Goal: Task Accomplishment & Management: Manage account settings

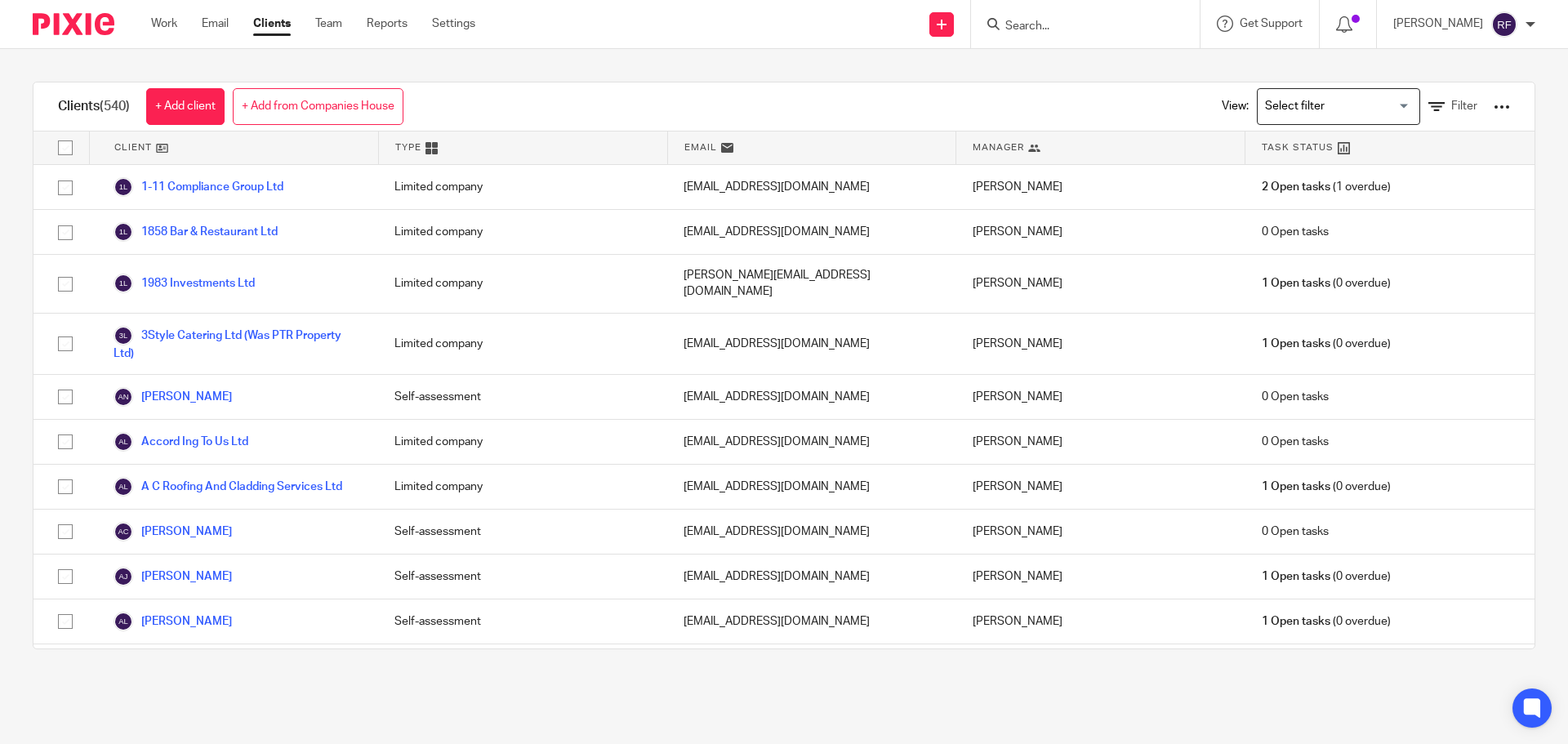
click at [1148, 33] on input "Search" at bounding box center [1076, 26] width 147 height 15
type input "D J P"
click at [1124, 61] on link at bounding box center [1146, 70] width 291 height 38
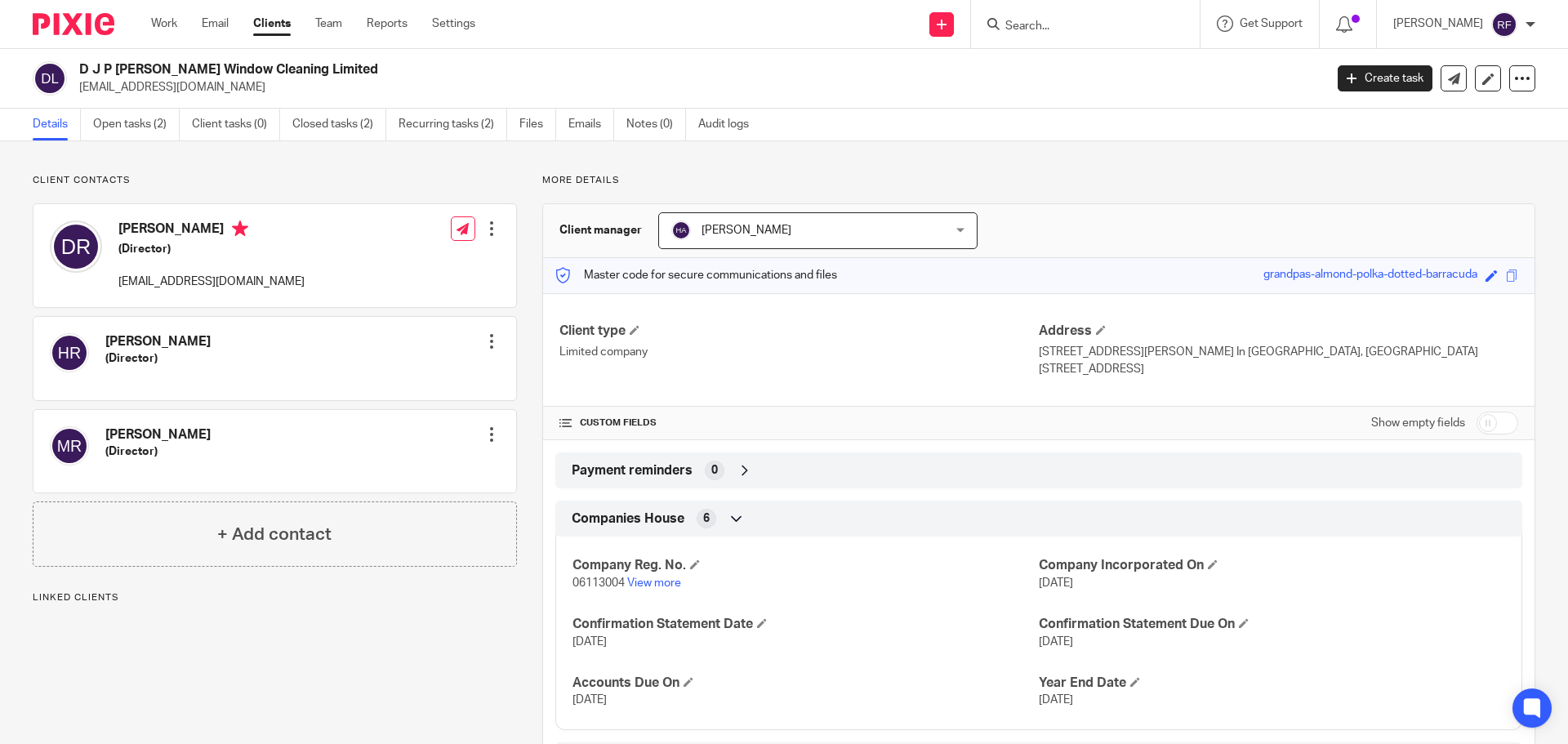
click at [486, 222] on div at bounding box center [492, 228] width 17 height 17
click at [416, 267] on link "Edit contact" at bounding box center [414, 265] width 156 height 23
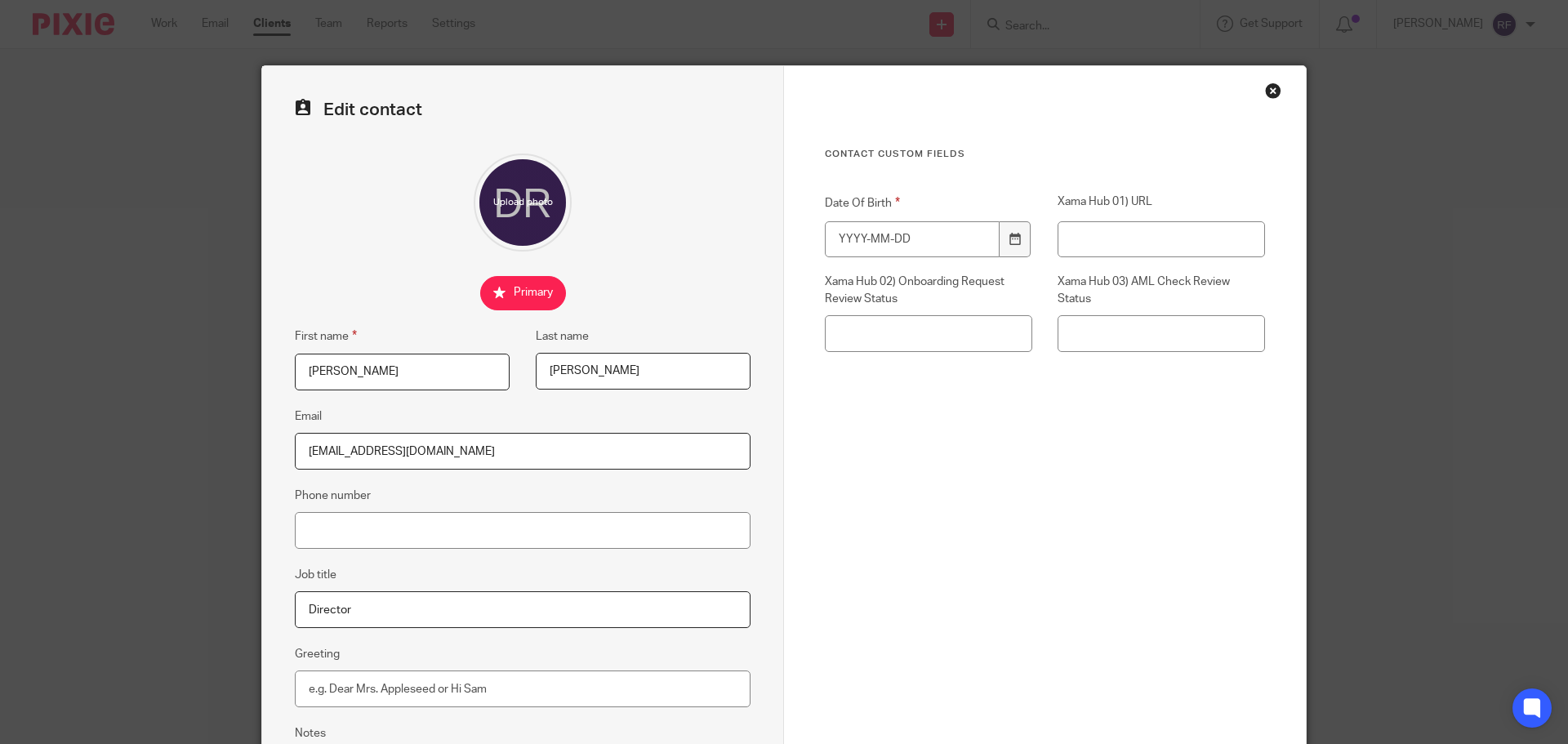
click at [330, 458] on input "[EMAIL_ADDRESS][DOMAIN_NAME]" at bounding box center [522, 451] width 456 height 37
type input "DJ@djrayner.co.uk"
click at [886, 248] on input "Date Of Birth" at bounding box center [912, 240] width 175 height 37
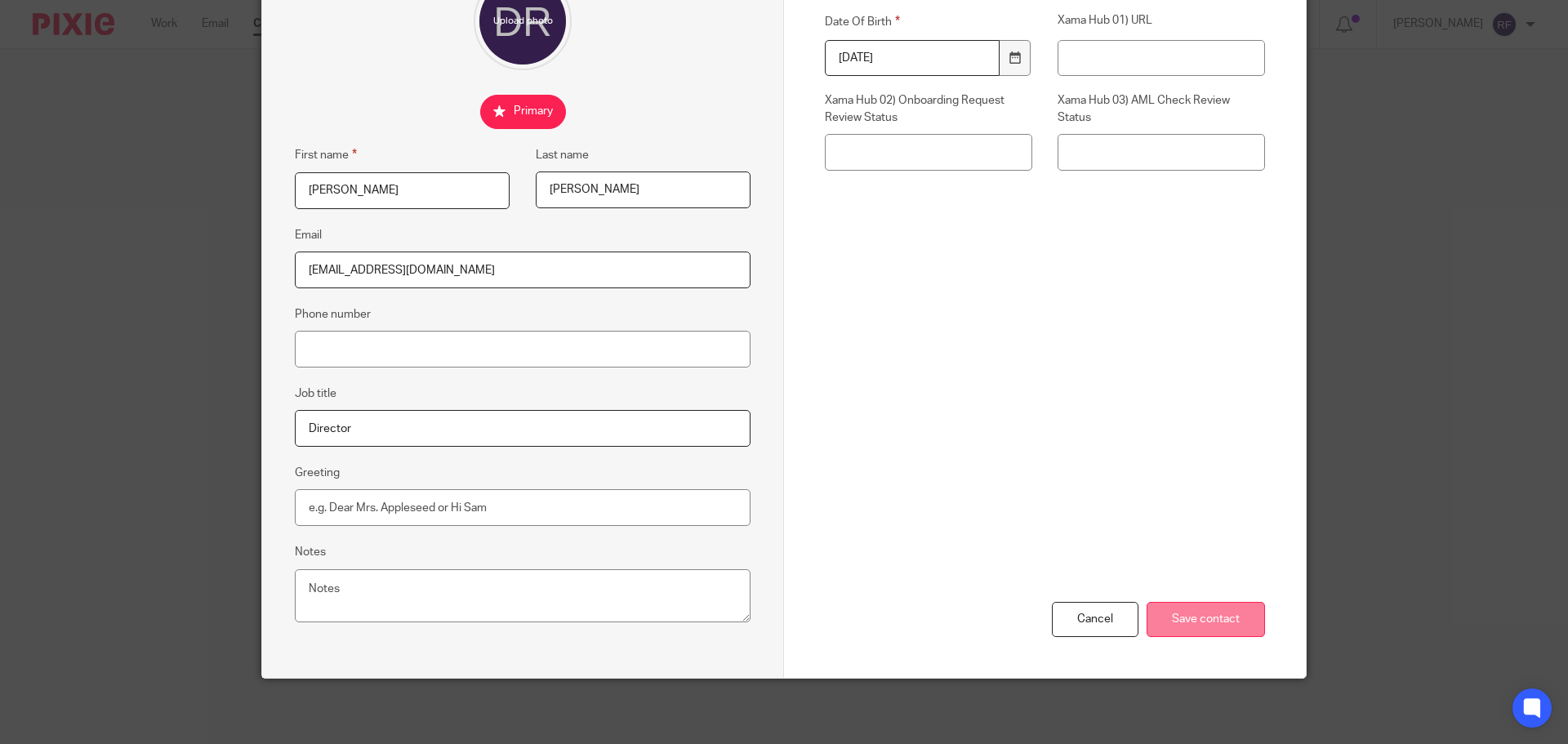
type input "1900-01-01"
click at [1241, 619] on input "Save contact" at bounding box center [1206, 619] width 119 height 35
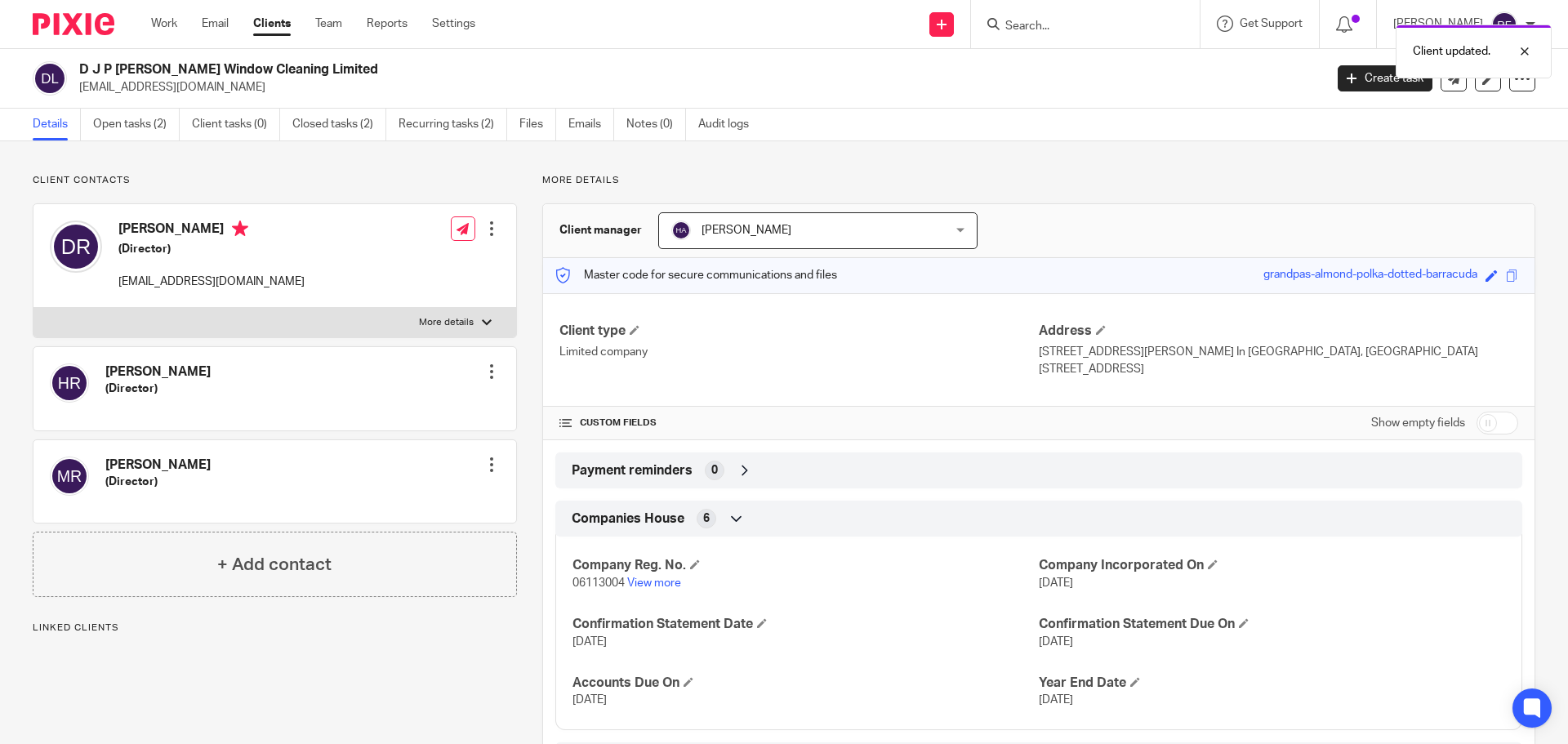
click at [488, 370] on div at bounding box center [492, 371] width 17 height 17
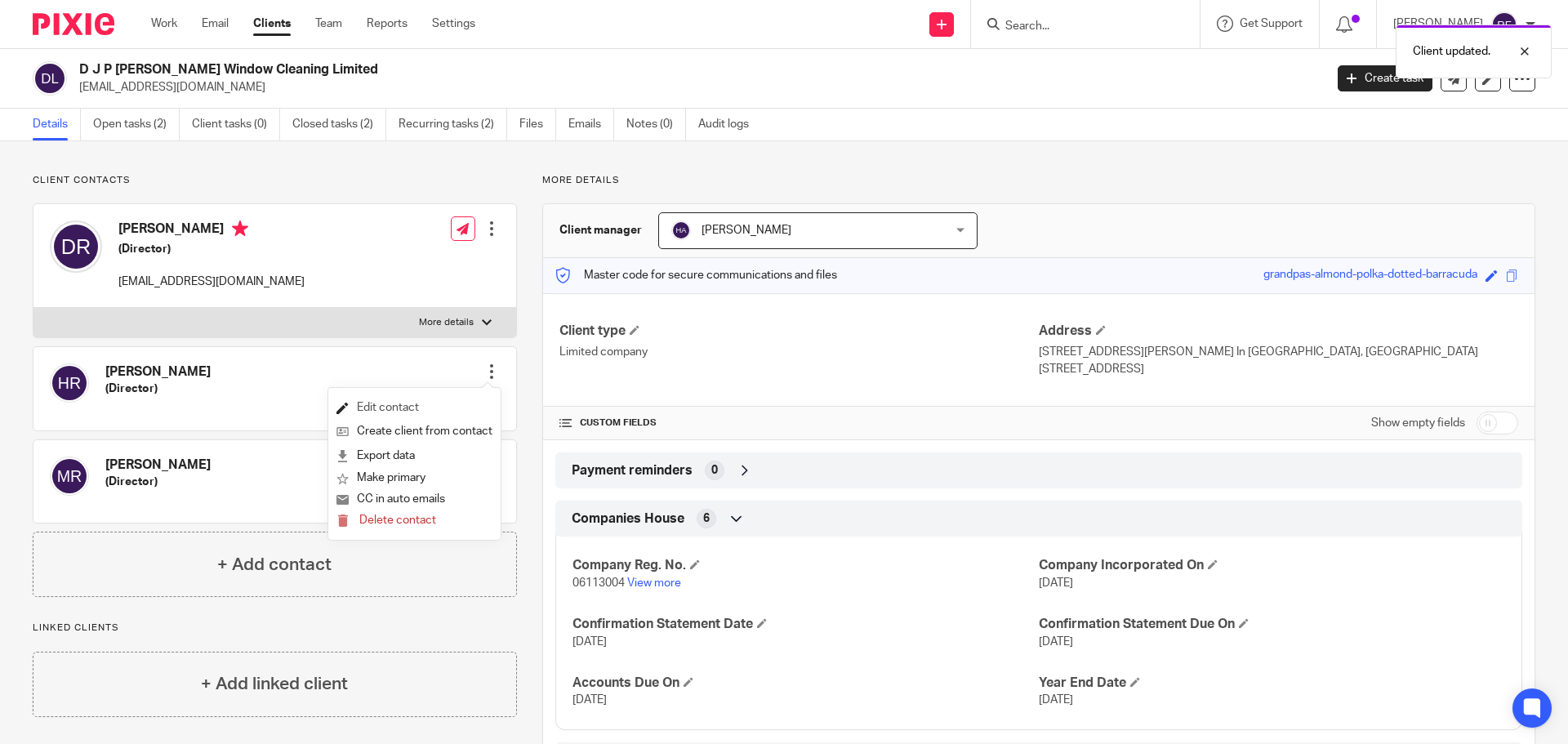
click at [396, 406] on link "Edit contact" at bounding box center [414, 408] width 156 height 23
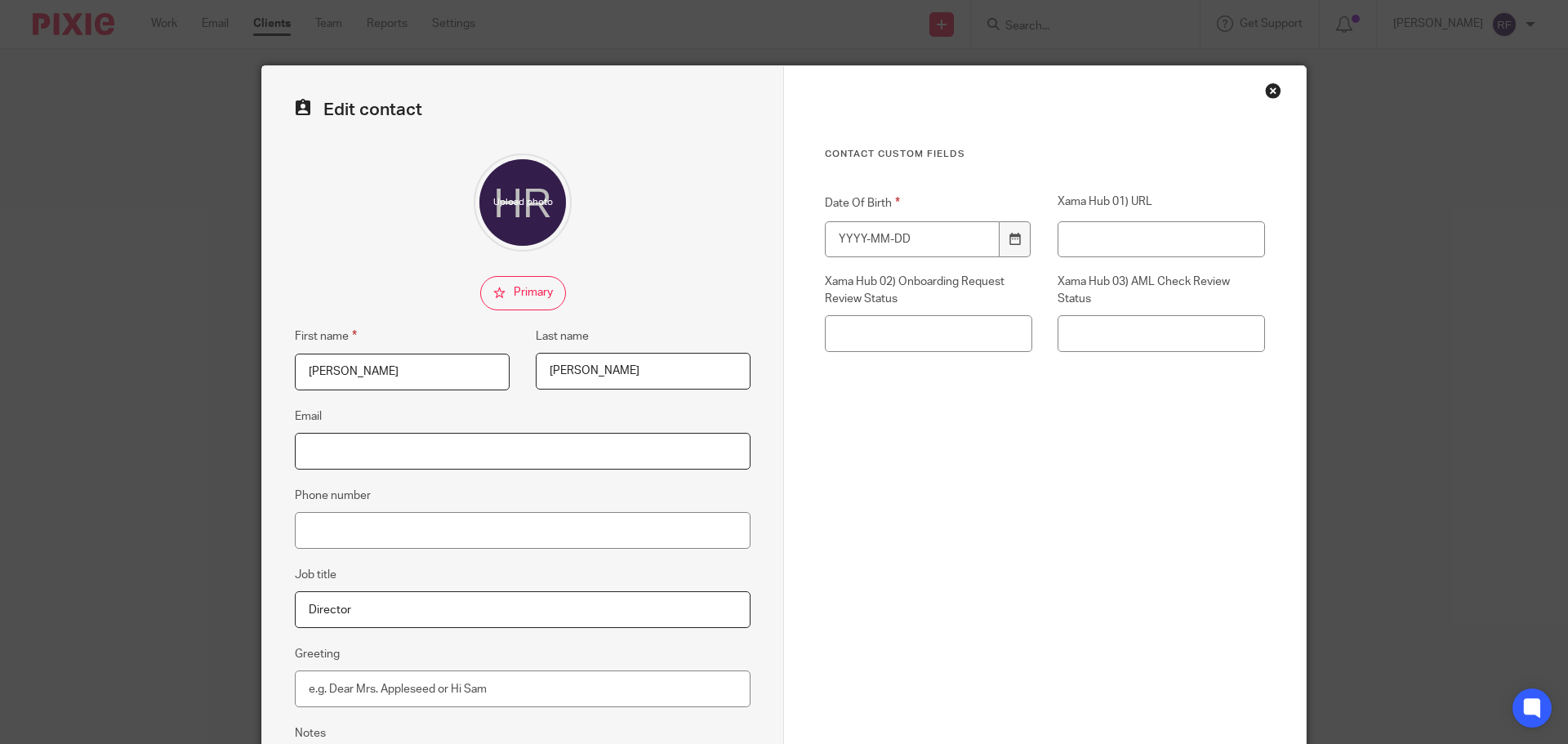
click at [423, 457] on input "Email" at bounding box center [522, 451] width 456 height 37
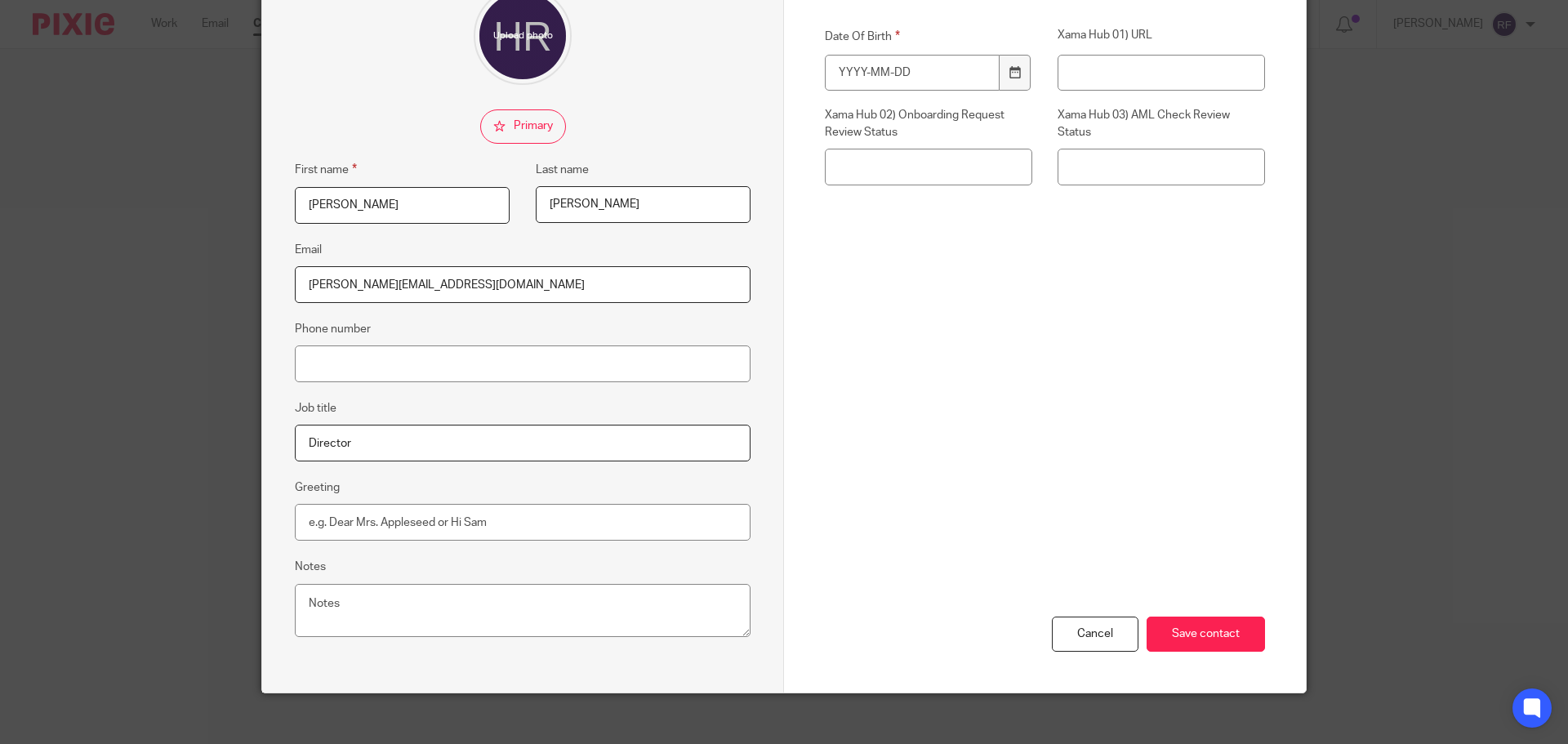
scroll to position [182, 0]
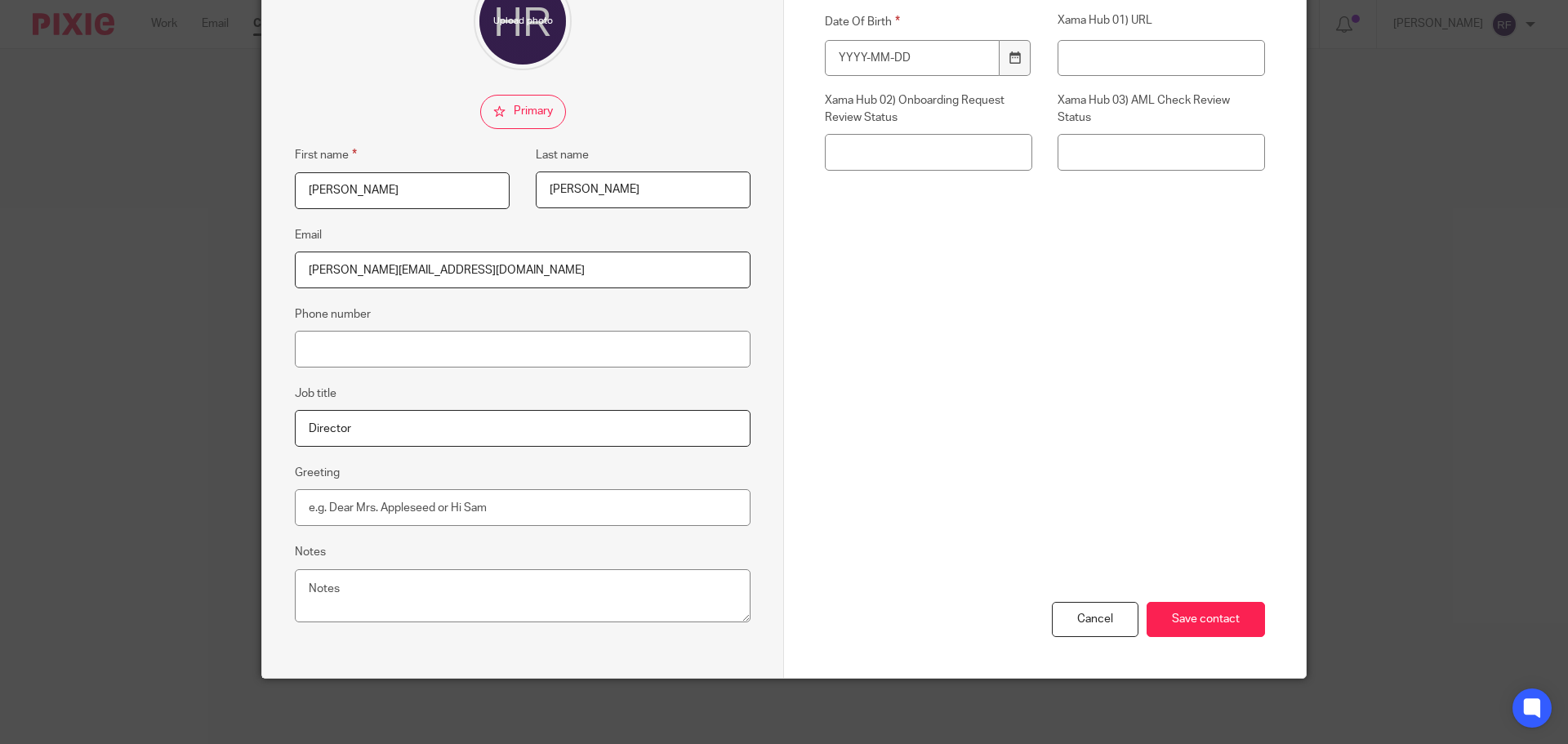
type input "[PERSON_NAME][EMAIL_ADDRESS][DOMAIN_NAME]"
click at [886, 57] on input "Date Of Birth" at bounding box center [912, 58] width 175 height 37
type input "[DATE]"
click at [1211, 614] on input "Save contact" at bounding box center [1206, 619] width 119 height 35
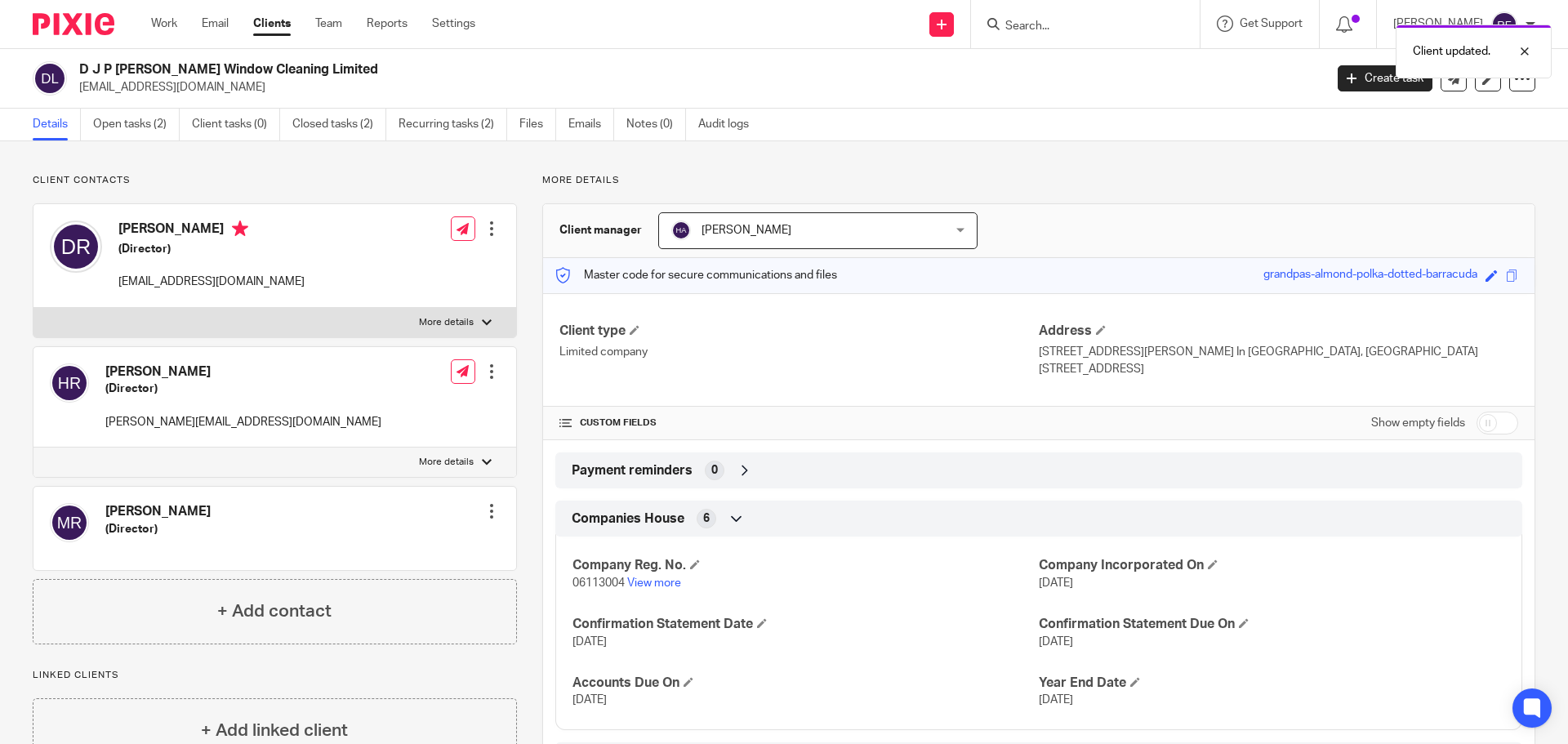
click at [487, 507] on div at bounding box center [492, 511] width 17 height 17
click at [380, 545] on link "Edit contact" at bounding box center [414, 547] width 156 height 23
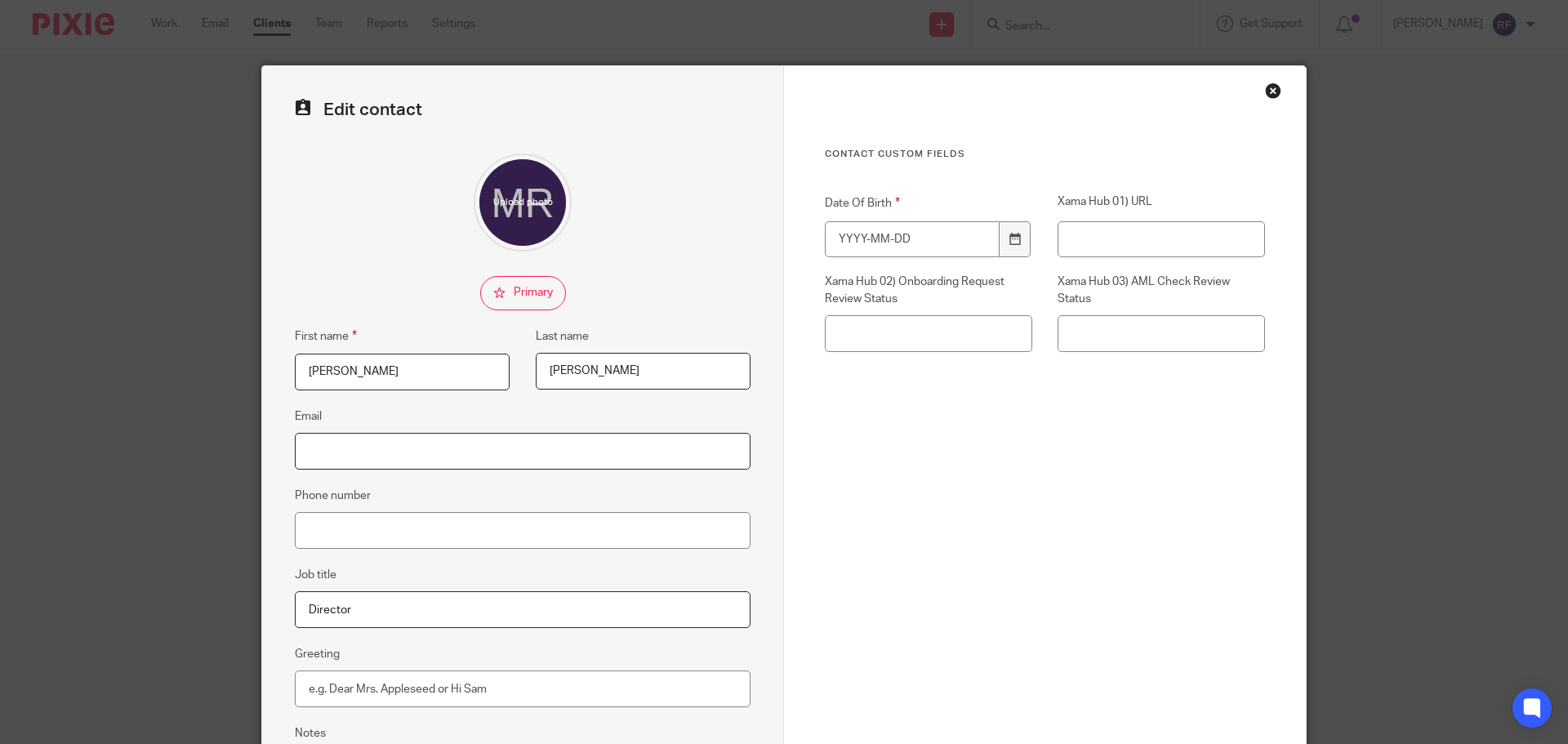
click at [388, 456] on input "Email" at bounding box center [522, 451] width 456 height 37
type input "m"
type input "Melanie@djrayner.co.uk"
click at [889, 238] on input "Date Of Birth" at bounding box center [912, 240] width 175 height 37
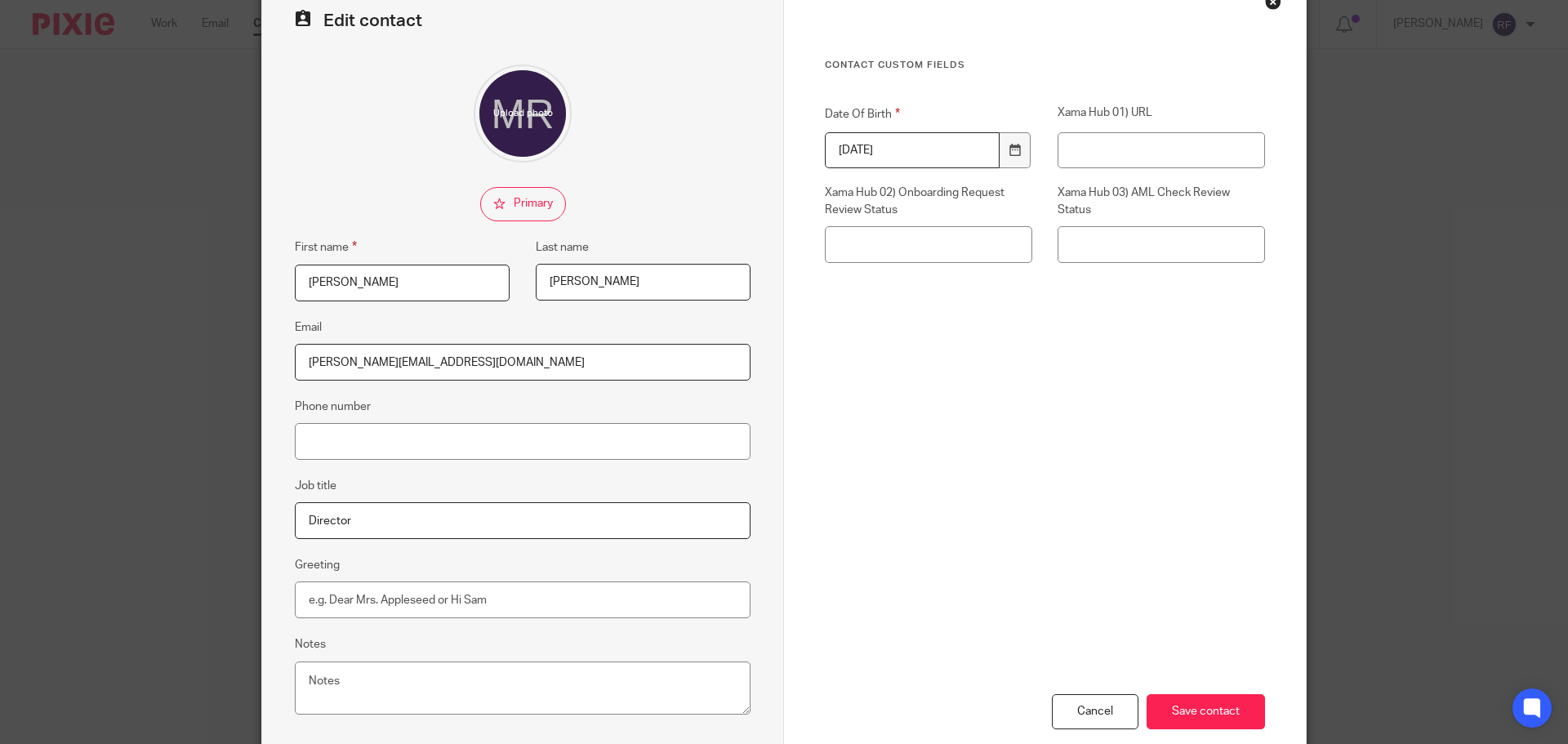
scroll to position [182, 0]
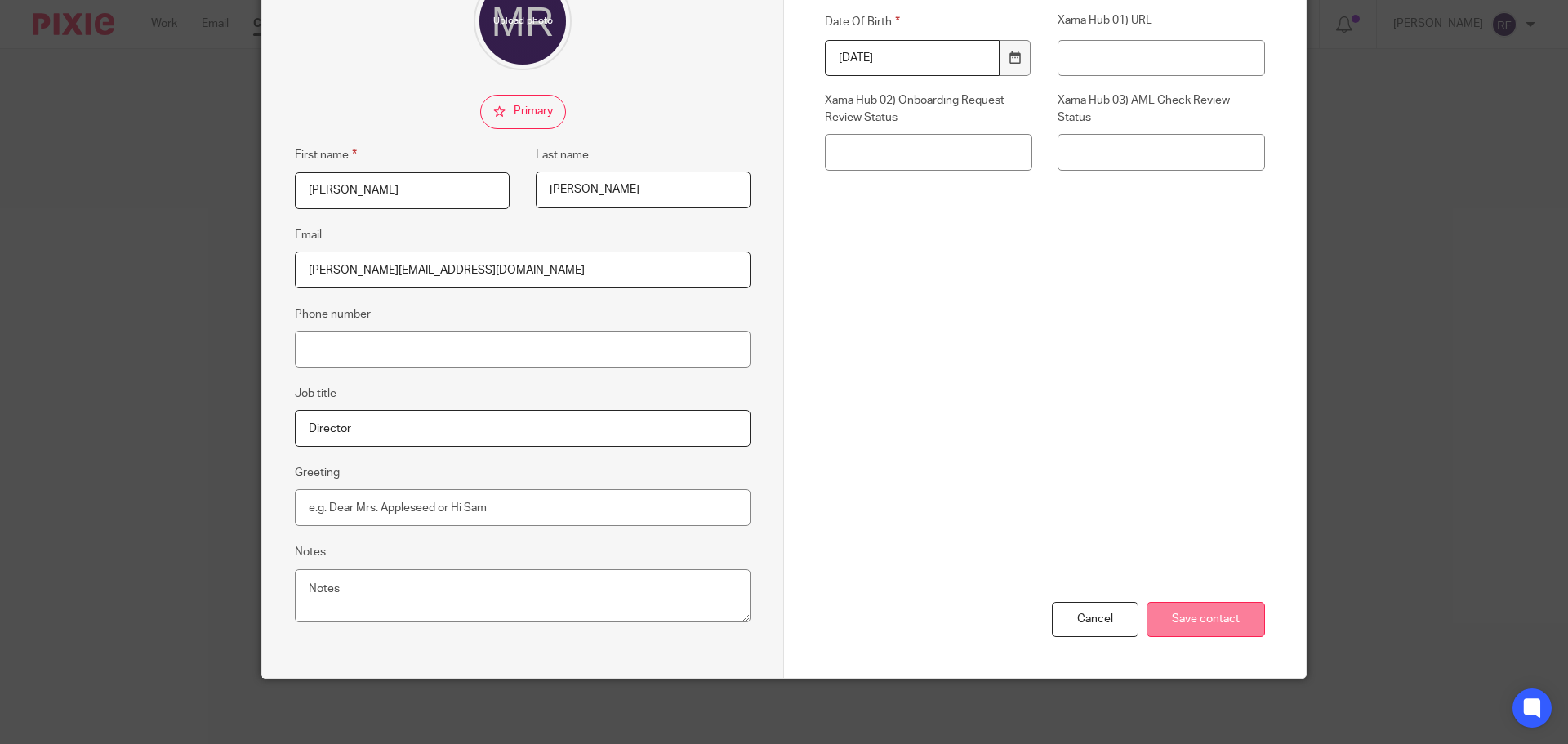
type input "1900-01-01"
click at [1221, 628] on input "Save contact" at bounding box center [1206, 619] width 119 height 35
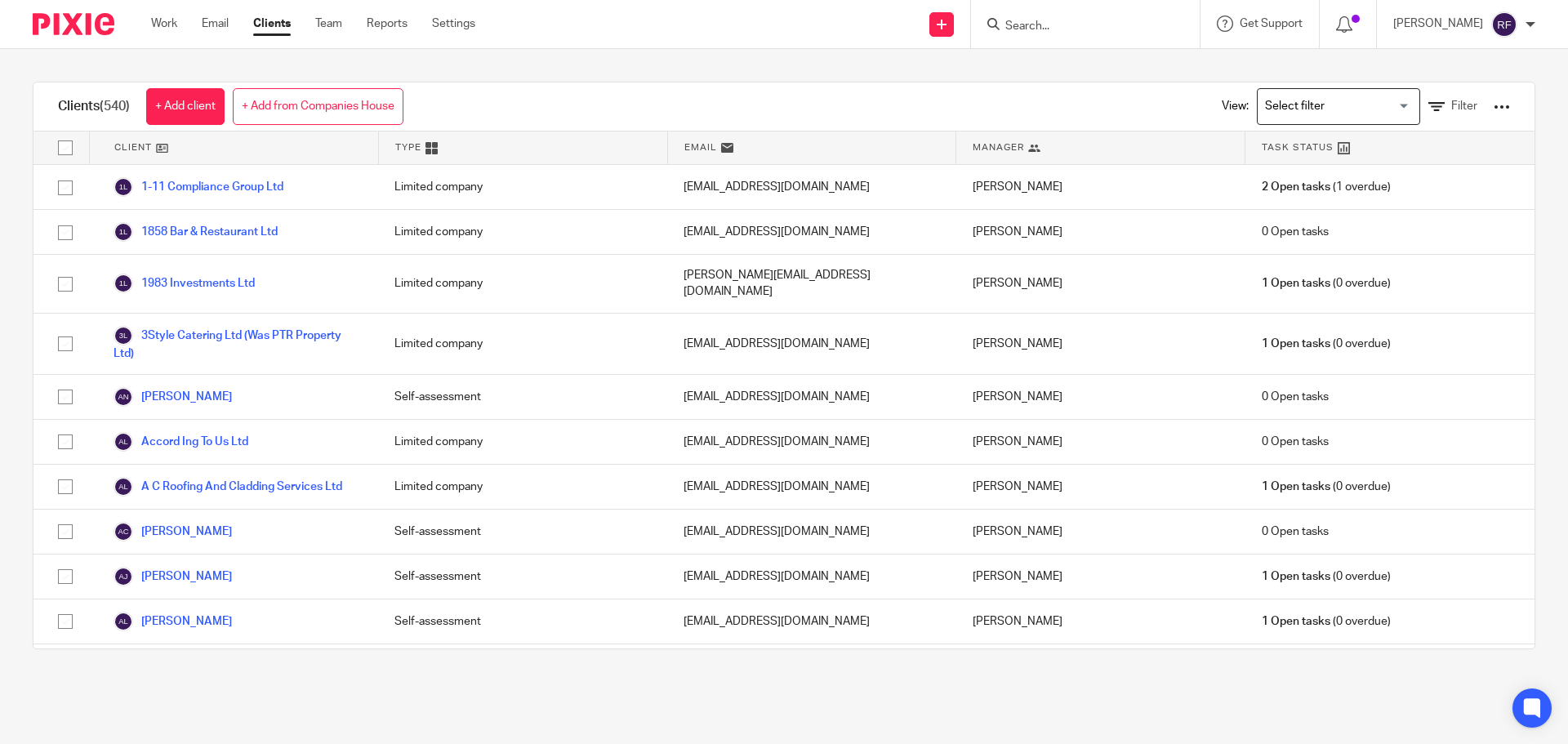
click at [1045, 21] on input "Search" at bounding box center [1076, 26] width 147 height 15
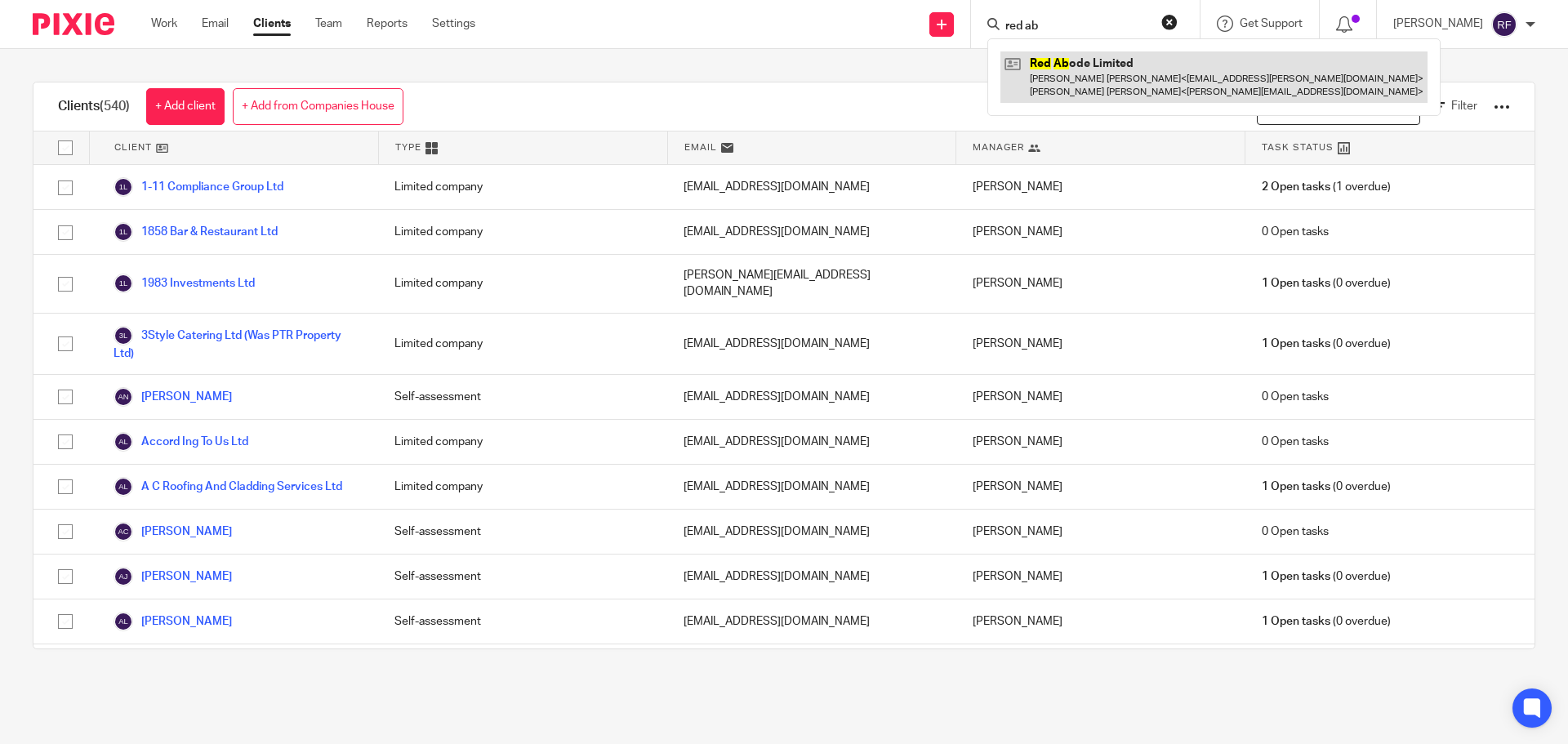
type input "red ab"
click at [1104, 65] on link at bounding box center [1214, 77] width 427 height 51
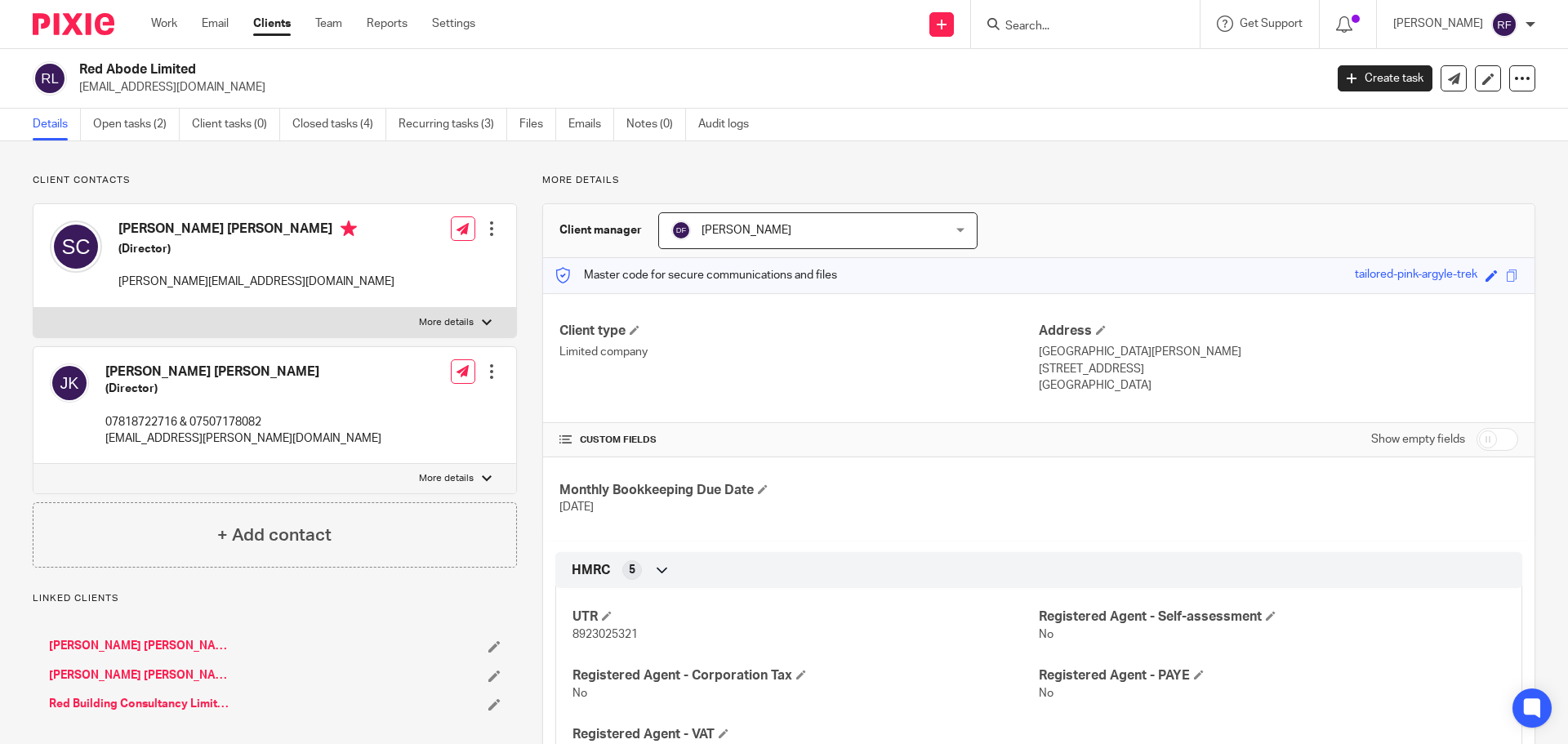
click at [489, 372] on div at bounding box center [492, 371] width 17 height 17
click at [388, 407] on link "Edit contact" at bounding box center [414, 408] width 156 height 23
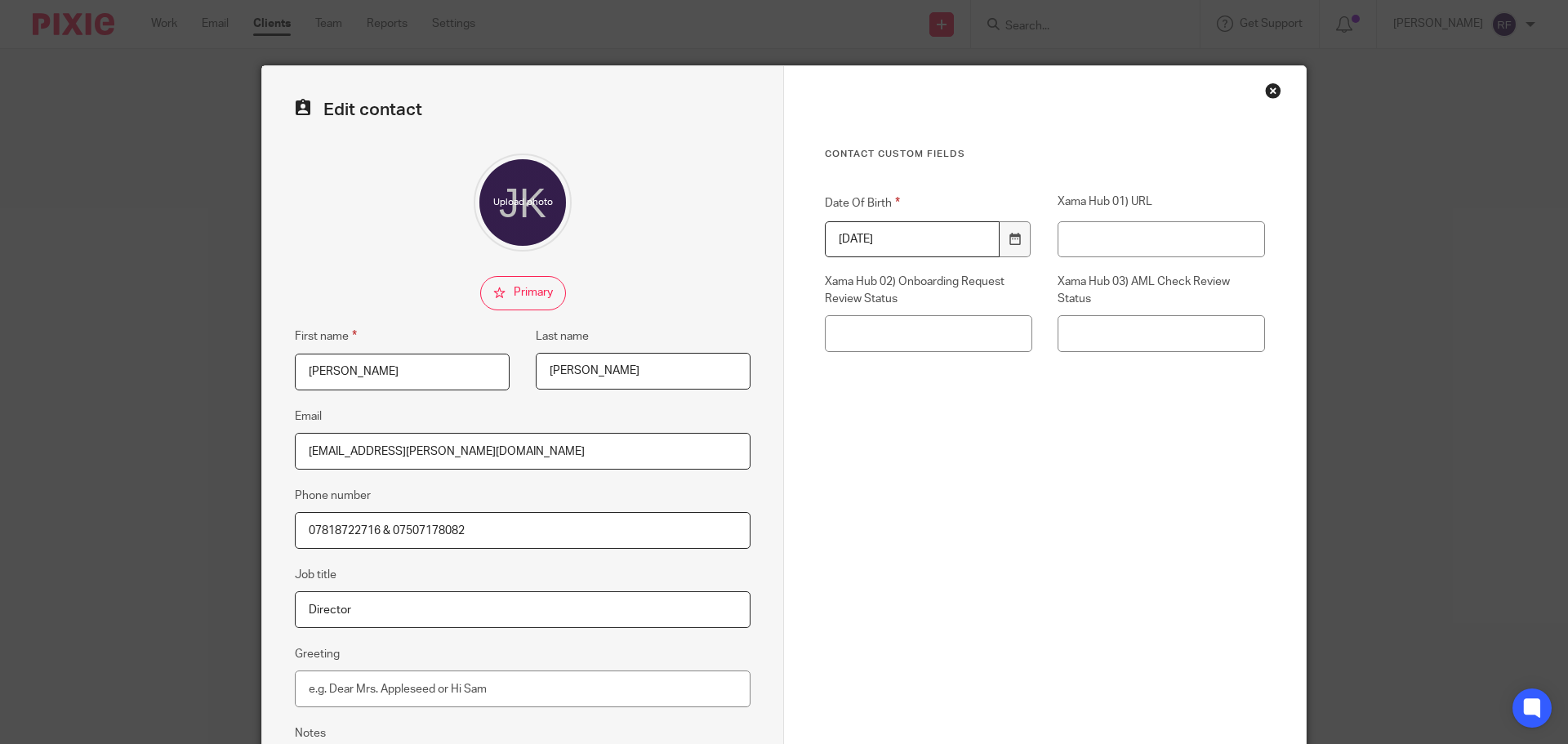
drag, startPoint x: 502, startPoint y: 459, endPoint x: -404, endPoint y: 360, distance: 911.4
click at [0, 360] on html "Work Email Clients Team Reports Settings Work Email Clients Team Reports Settin…" at bounding box center [784, 372] width 1568 height 744
paste input "[PERSON_NAME] <[EMAIL_ADDRESS][PERSON_NAME][DOMAIN_NAME]>"
type input "[EMAIL_ADDRESS][PERSON_NAME][DOMAIN_NAME]"
click at [928, 576] on div "Cancel Save contact" at bounding box center [1044, 718] width 440 height 284
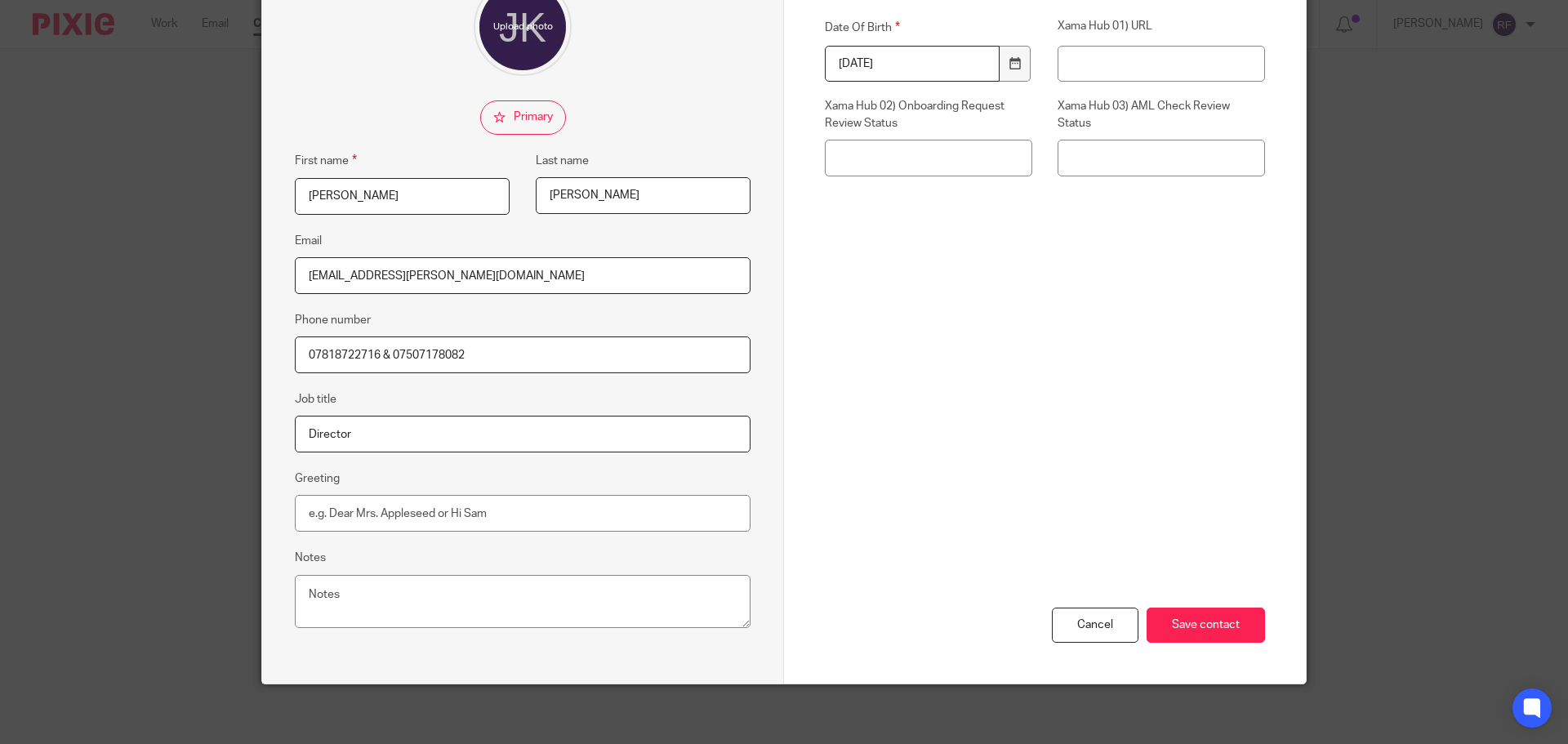
scroll to position [182, 0]
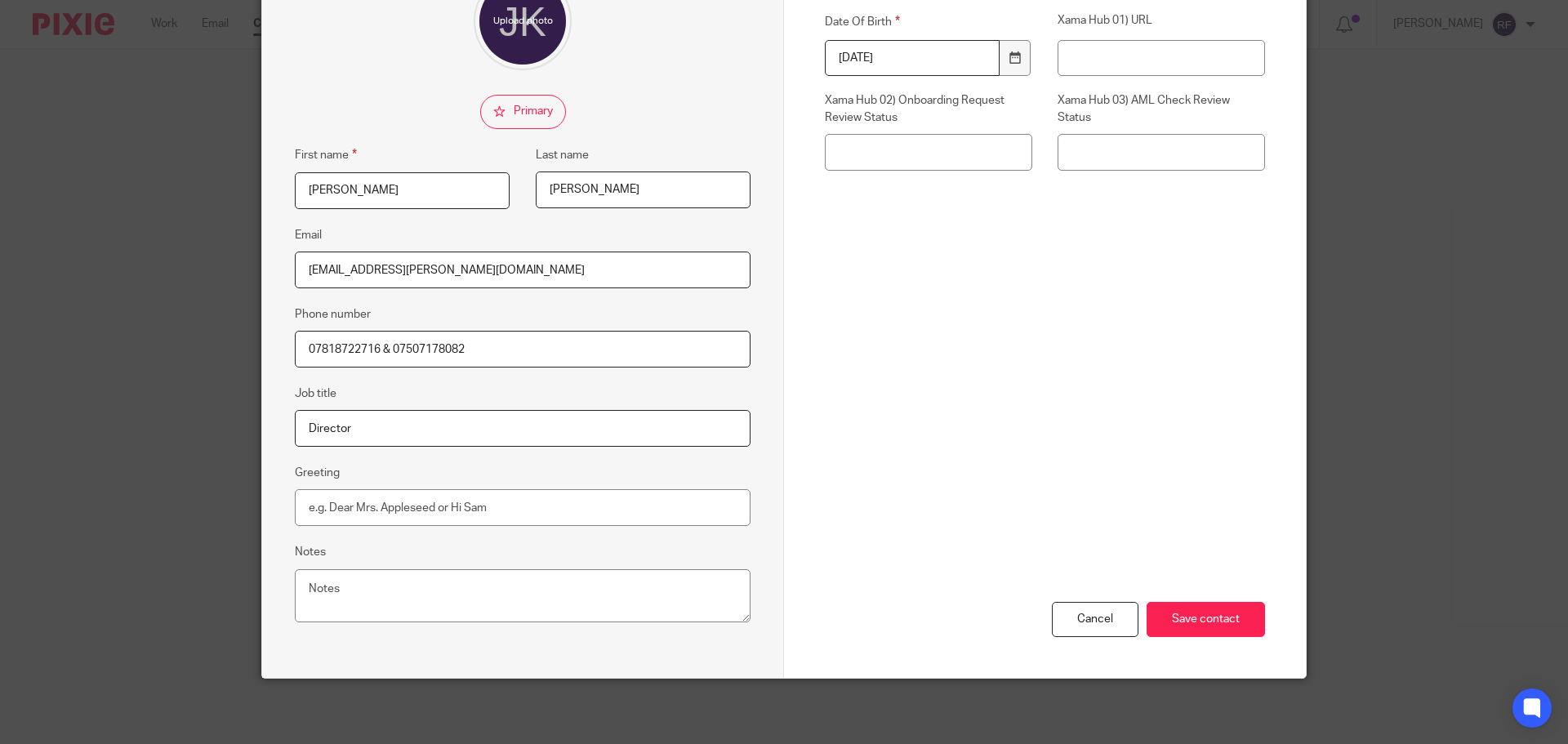
drag, startPoint x: 409, startPoint y: 181, endPoint x: -299, endPoint y: 150, distance: 708.7
click at [0, 150] on html "Work Email Clients Team Reports Settings Work Email Clients Team Reports Settin…" at bounding box center [784, 372] width 1568 height 744
type input "[PERSON_NAME]"
click at [1213, 625] on input "Save contact" at bounding box center [1206, 619] width 119 height 35
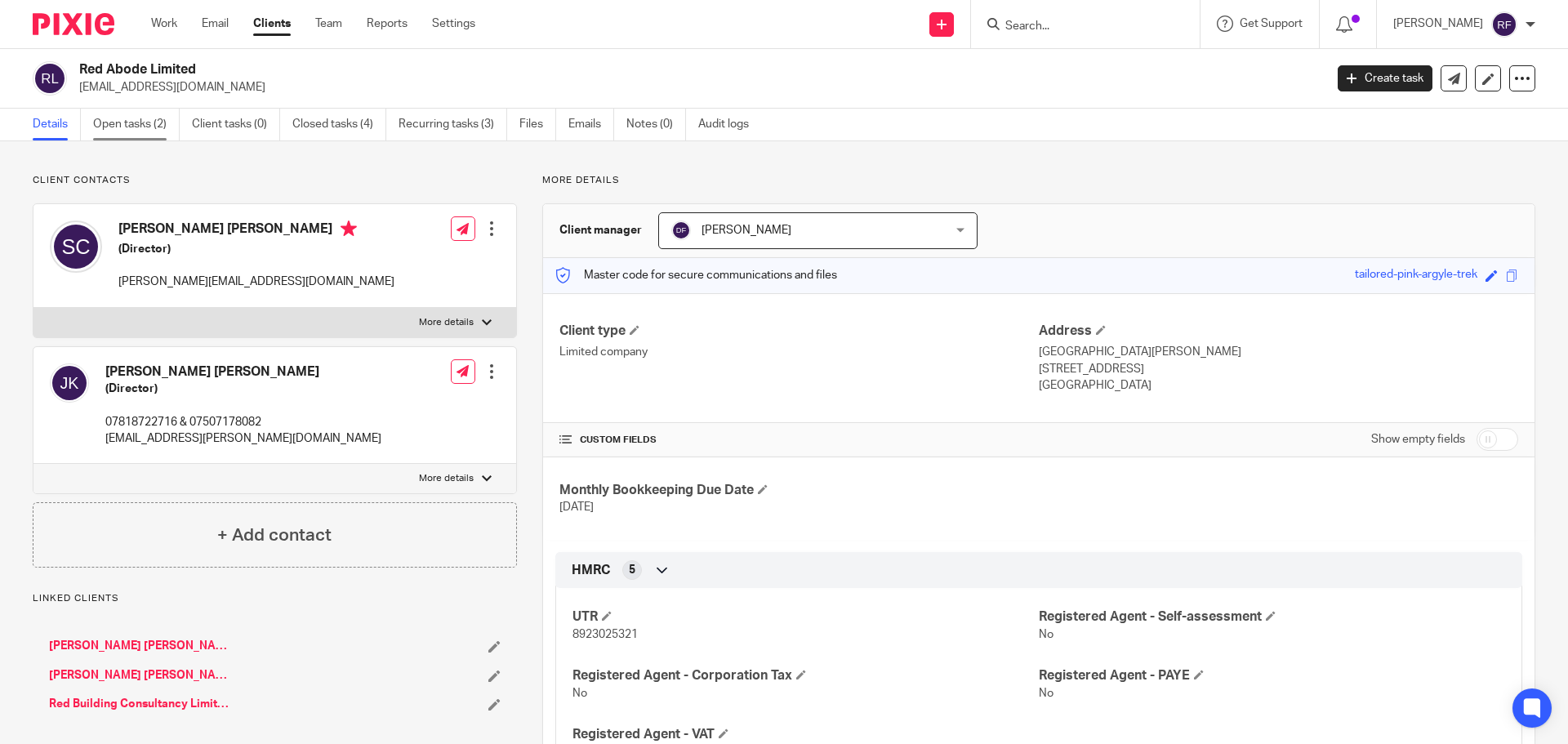
click at [156, 120] on link "Open tasks (2)" at bounding box center [136, 124] width 86 height 32
